Goal: Information Seeking & Learning: Learn about a topic

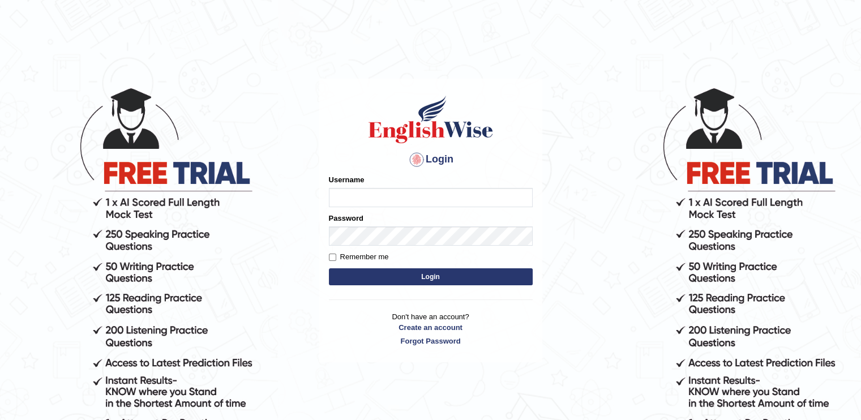
type input "Preetham"
click at [371, 276] on button "Login" at bounding box center [431, 276] width 204 height 17
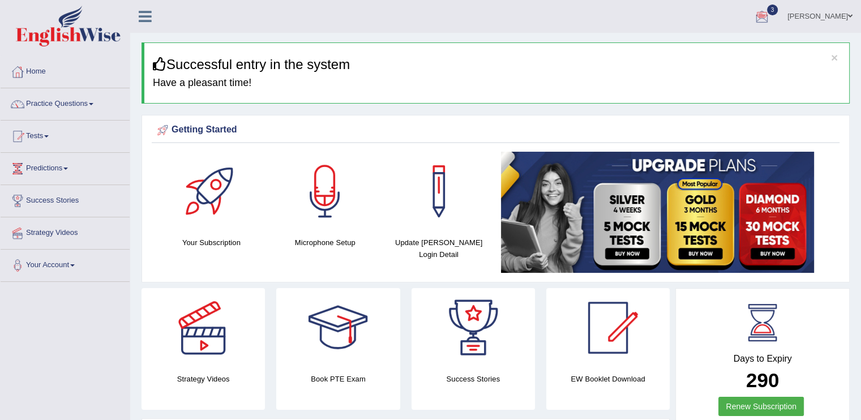
click at [757, 17] on div at bounding box center [761, 16] width 17 height 17
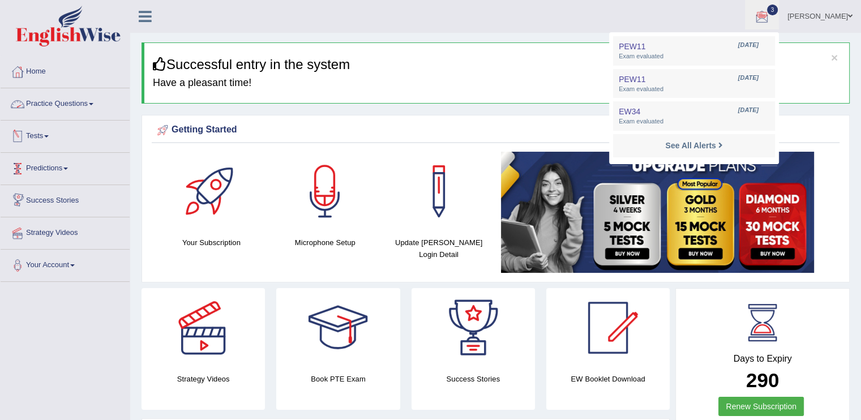
click at [55, 94] on link "Practice Questions" at bounding box center [65, 102] width 129 height 28
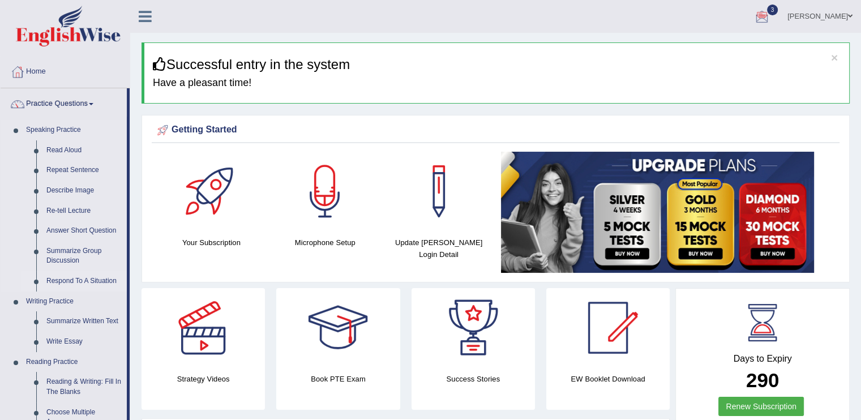
click at [96, 277] on link "Respond To A Situation" at bounding box center [83, 281] width 85 height 20
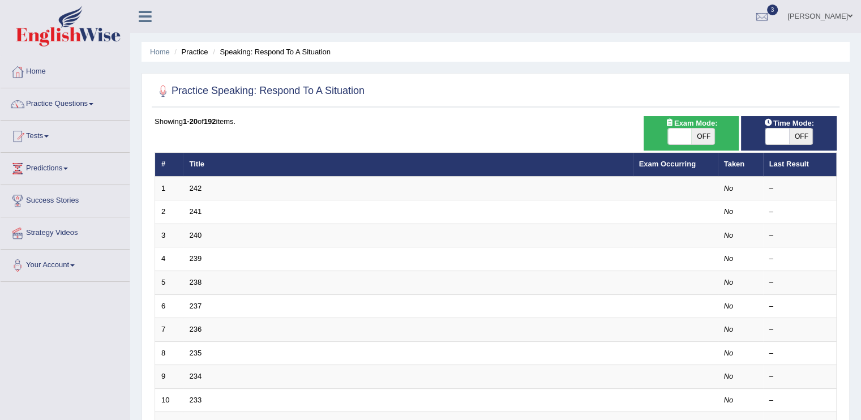
click at [719, 136] on div "ON OFF" at bounding box center [691, 136] width 84 height 17
click at [678, 136] on span at bounding box center [680, 136] width 24 height 16
checkbox input "true"
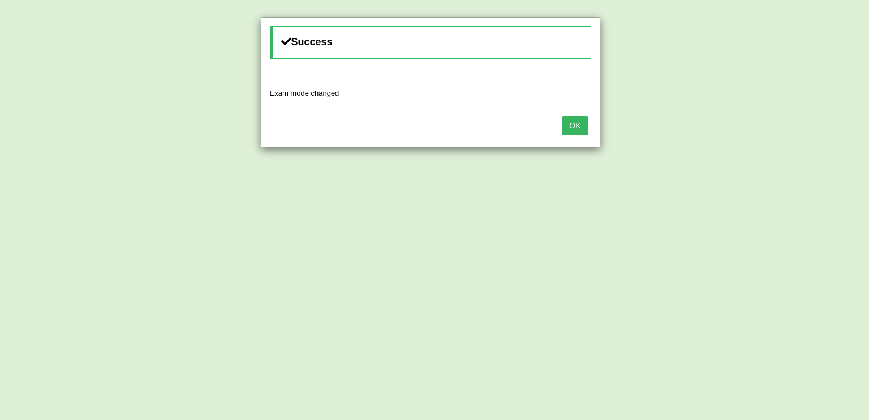
click at [578, 124] on button "OK" at bounding box center [575, 125] width 26 height 19
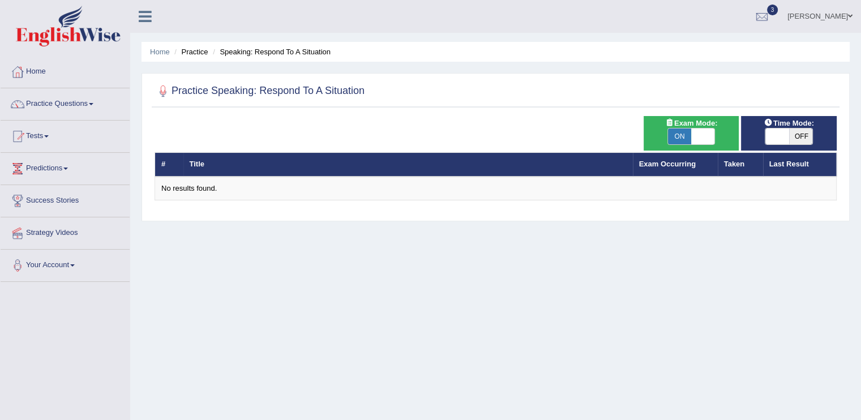
click at [768, 131] on span at bounding box center [777, 136] width 24 height 16
checkbox input "true"
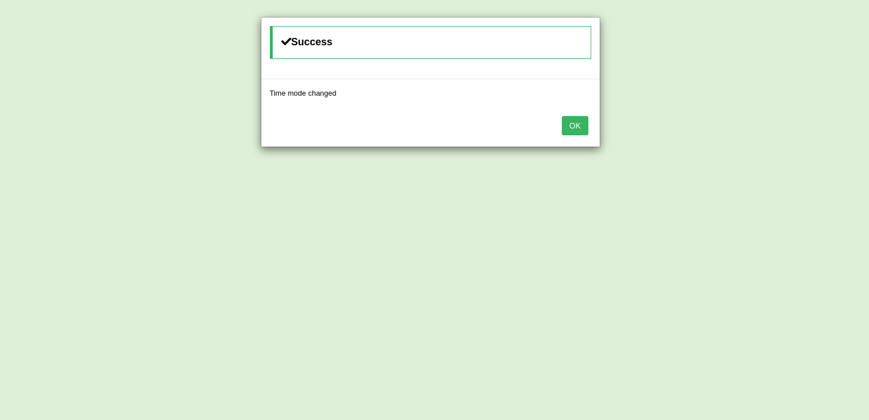
click at [576, 125] on button "OK" at bounding box center [575, 125] width 26 height 19
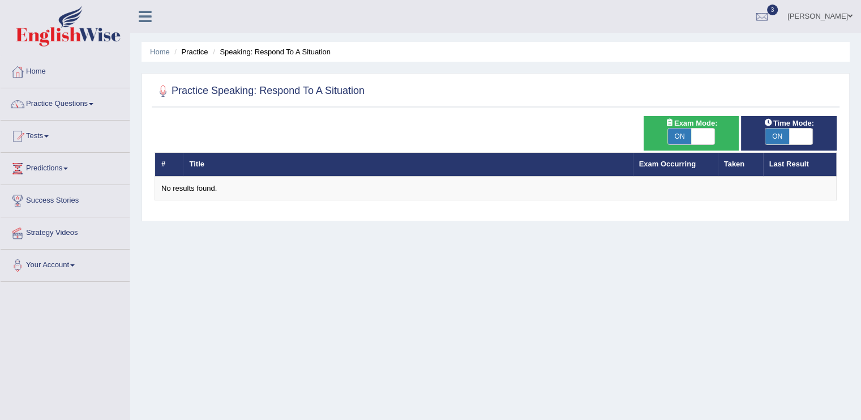
click at [703, 134] on span at bounding box center [703, 136] width 24 height 16
checkbox input "false"
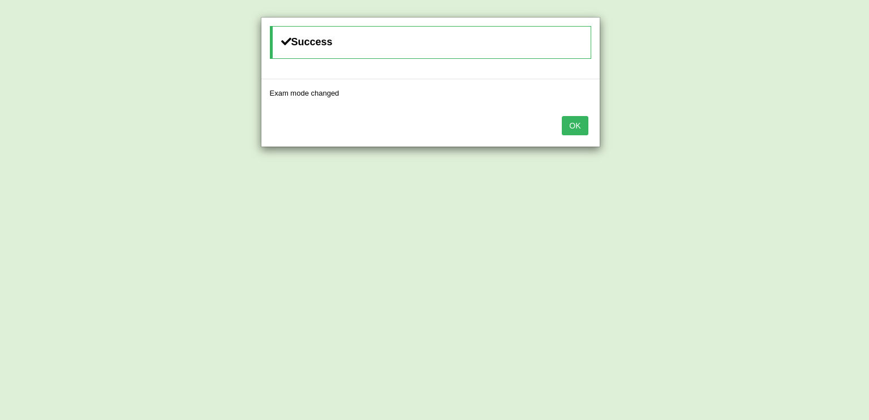
drag, startPoint x: 575, startPoint y: 111, endPoint x: 575, endPoint y: 119, distance: 7.4
click at [575, 119] on div "OK" at bounding box center [430, 127] width 338 height 40
click at [575, 119] on button "OK" at bounding box center [575, 125] width 26 height 19
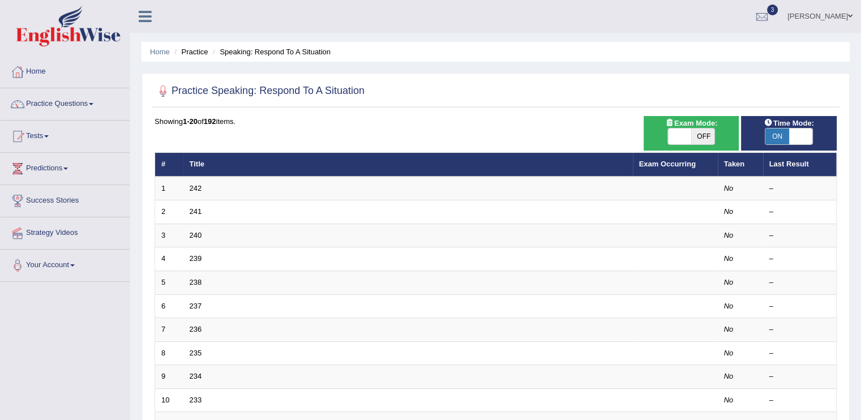
click at [50, 82] on link "Home" at bounding box center [65, 70] width 129 height 28
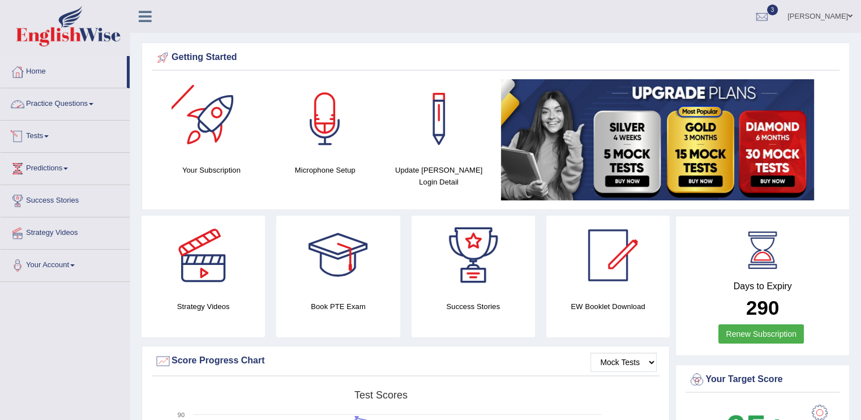
click at [88, 106] on link "Practice Questions" at bounding box center [65, 102] width 129 height 28
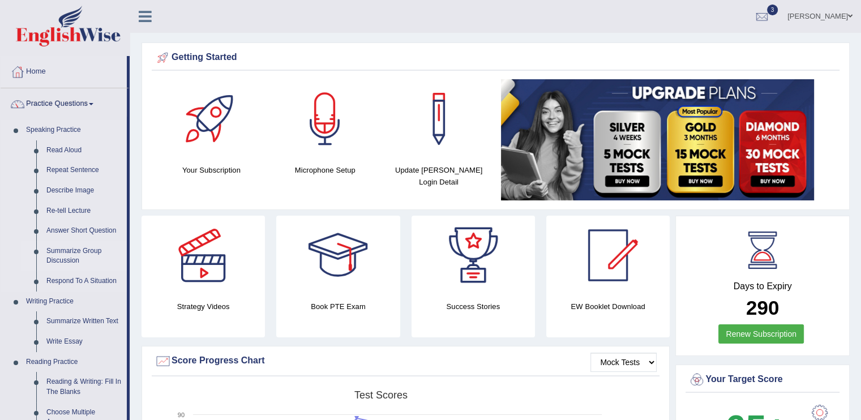
click at [67, 247] on link "Summarize Group Discussion" at bounding box center [83, 256] width 85 height 30
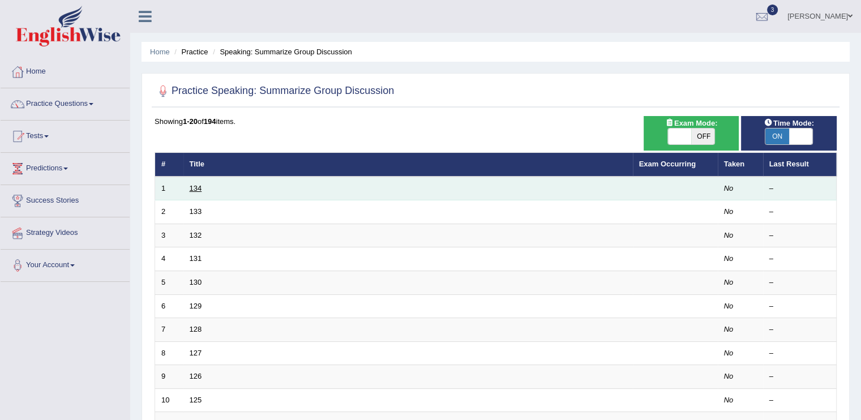
click at [192, 188] on link "134" at bounding box center [196, 188] width 12 height 8
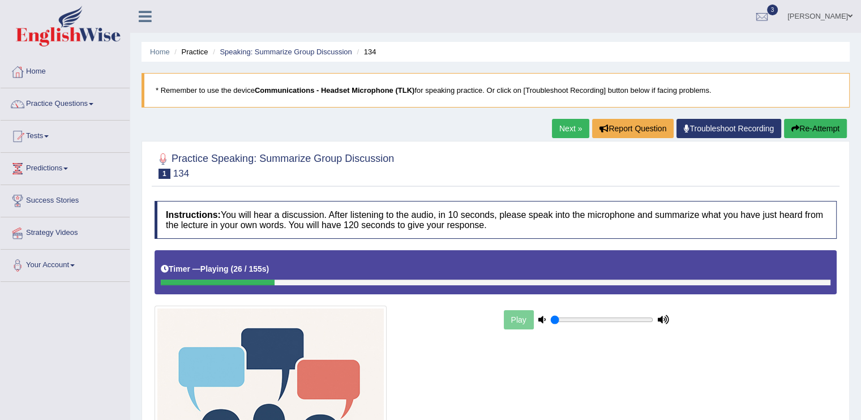
click at [41, 77] on link "Home" at bounding box center [65, 70] width 129 height 28
